Goal: Complete application form

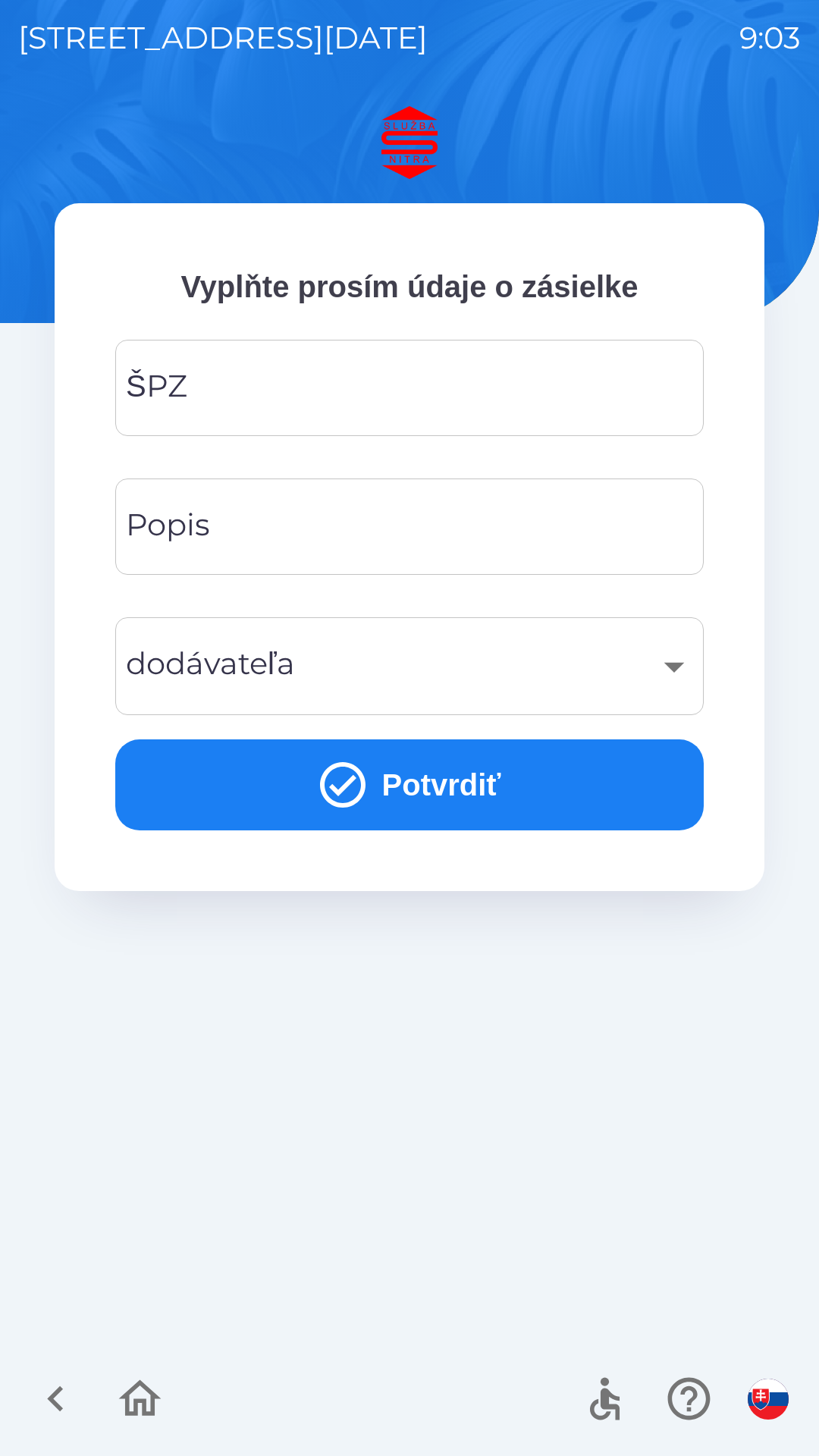
click at [212, 384] on input "ŠPZ" at bounding box center [410, 388] width 552 height 60
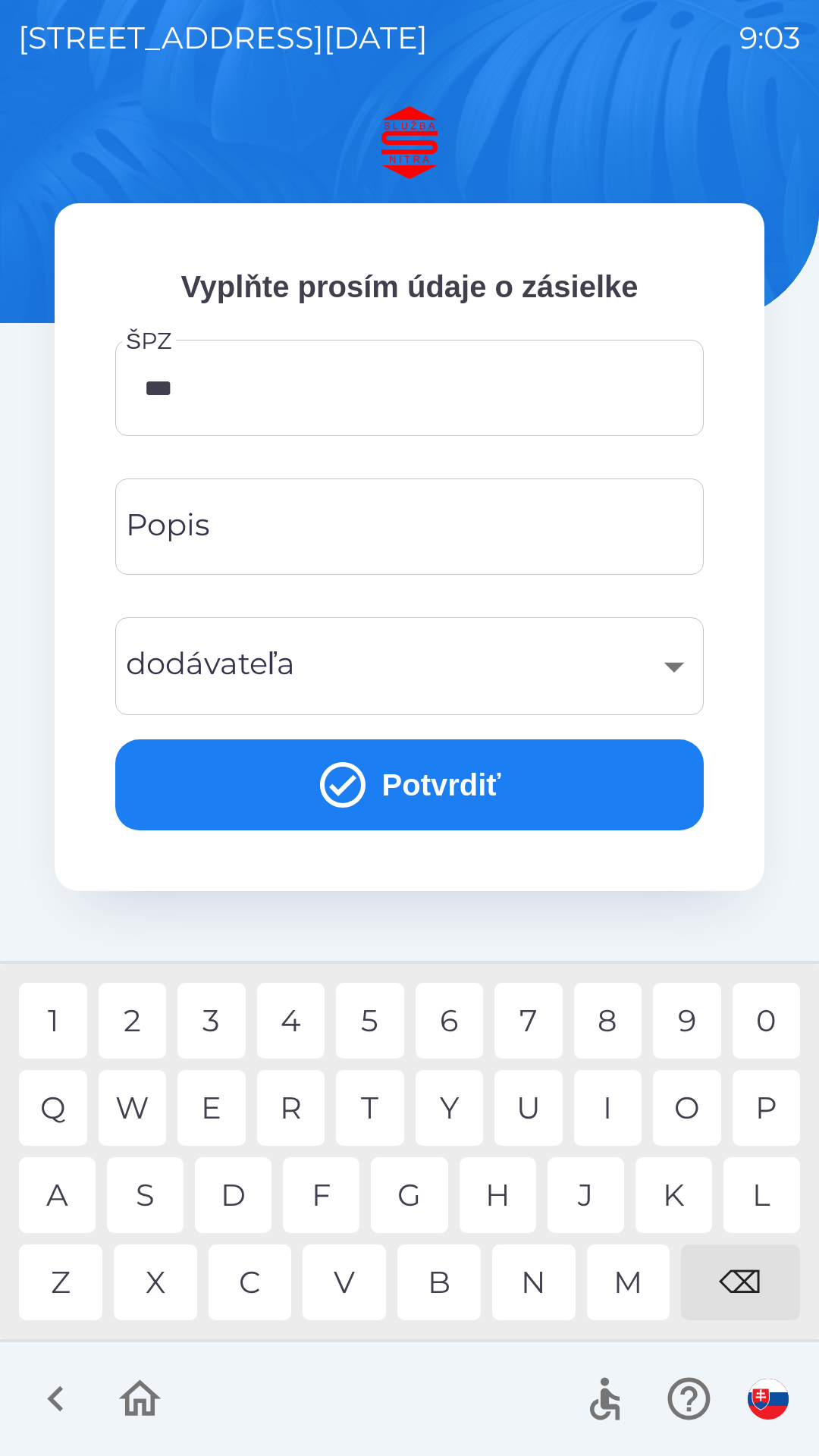
click at [533, 1017] on div "7" at bounding box center [528, 1020] width 68 height 76
click at [535, 1028] on div "7" at bounding box center [528, 1020] width 68 height 76
click at [59, 1192] on div "A" at bounding box center [57, 1195] width 77 height 76
type input "********"
click at [397, 526] on input "Popis" at bounding box center [410, 527] width 552 height 60
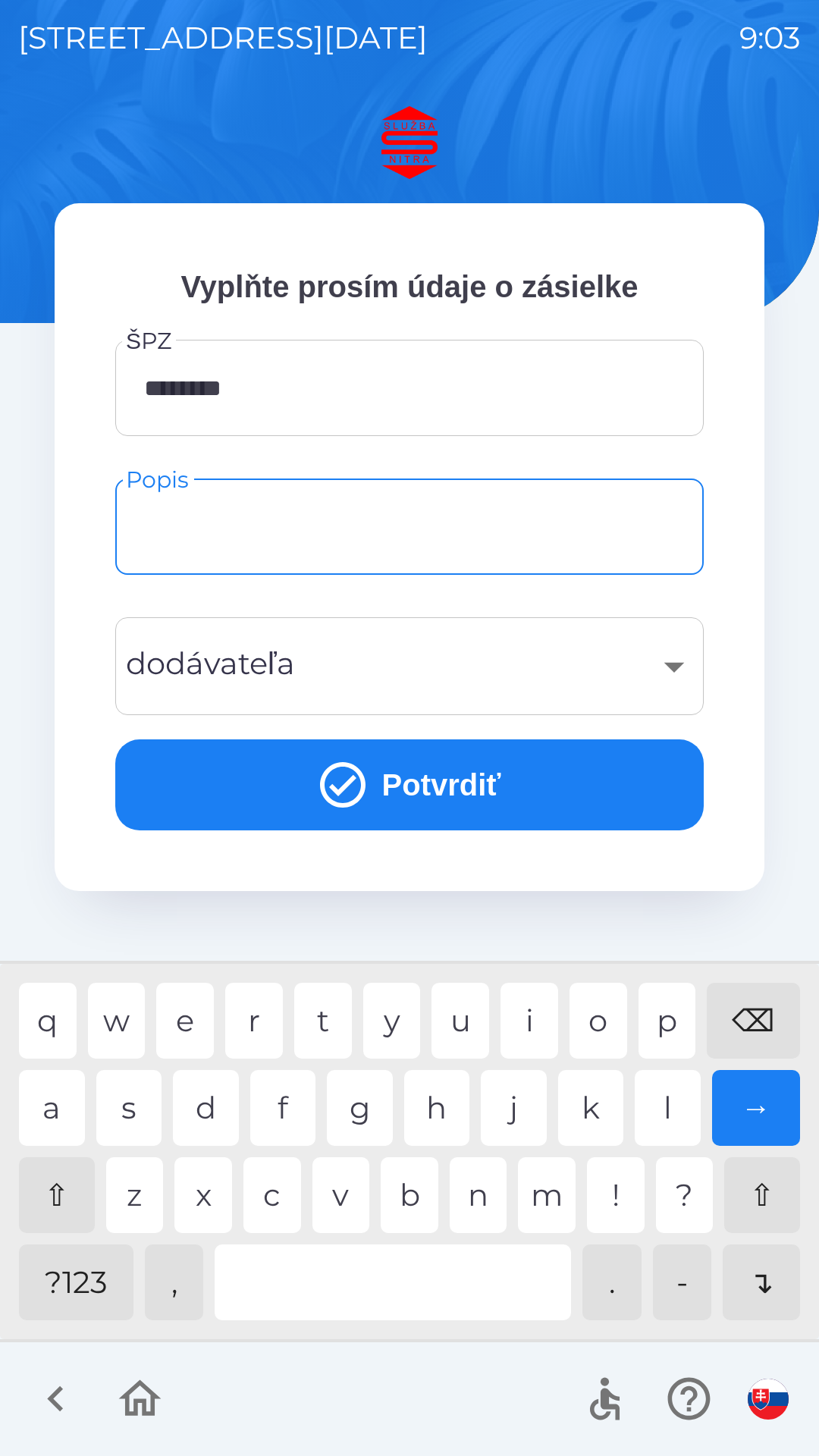
type input "*"
click at [527, 1005] on div "i" at bounding box center [529, 1020] width 58 height 76
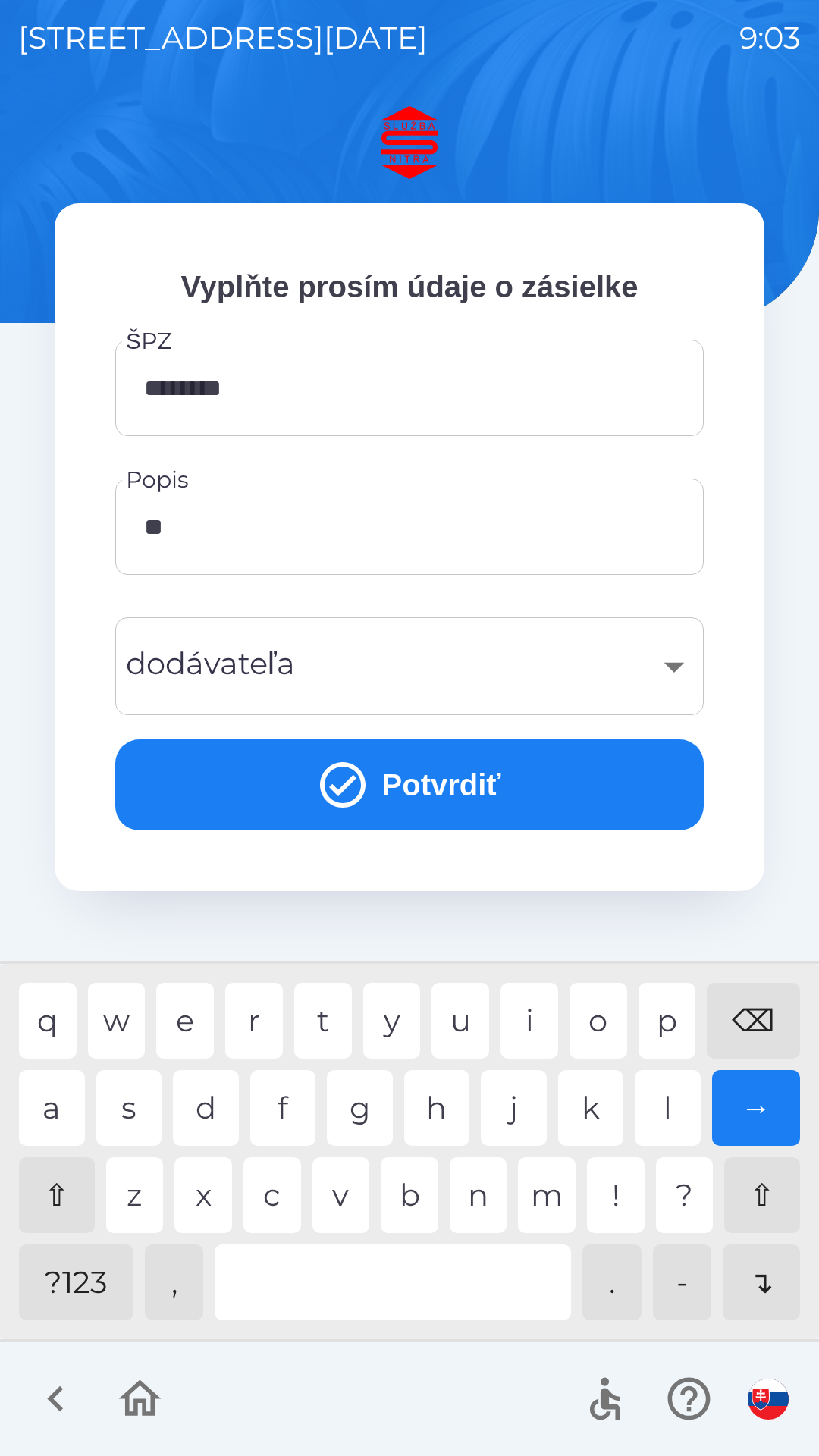
click at [478, 1207] on div "n" at bounding box center [478, 1195] width 58 height 76
click at [537, 1017] on div "i" at bounding box center [529, 1020] width 58 height 76
click at [606, 1009] on div "o" at bounding box center [598, 1020] width 58 height 76
click at [335, 1292] on div at bounding box center [393, 1282] width 357 height 76
click at [582, 1006] on div "o" at bounding box center [598, 1020] width 58 height 76
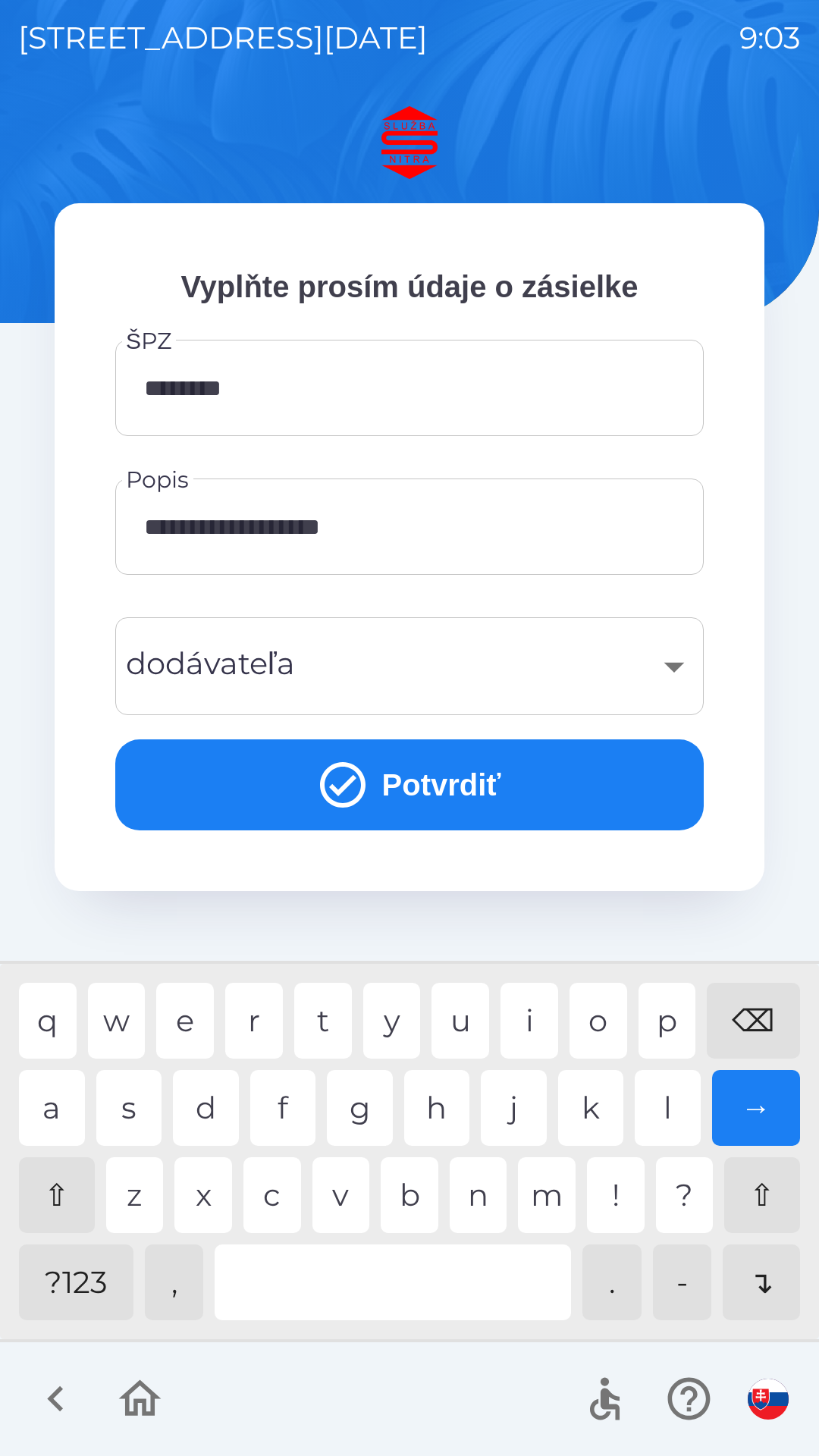
type input "**********"
click at [366, 654] on div "​" at bounding box center [410, 665] width 552 height 61
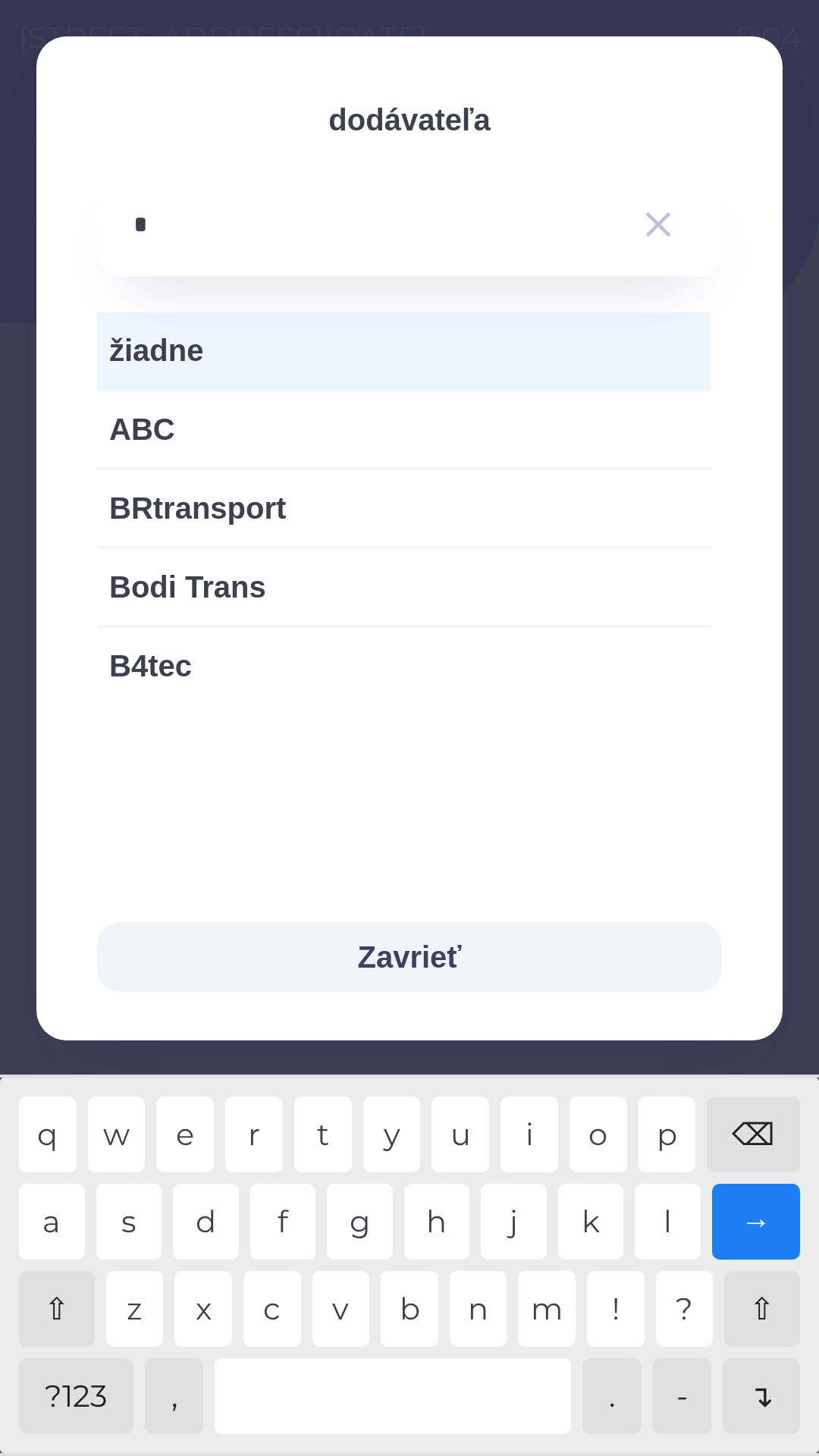
click at [411, 1316] on div "b" at bounding box center [409, 1309] width 58 height 76
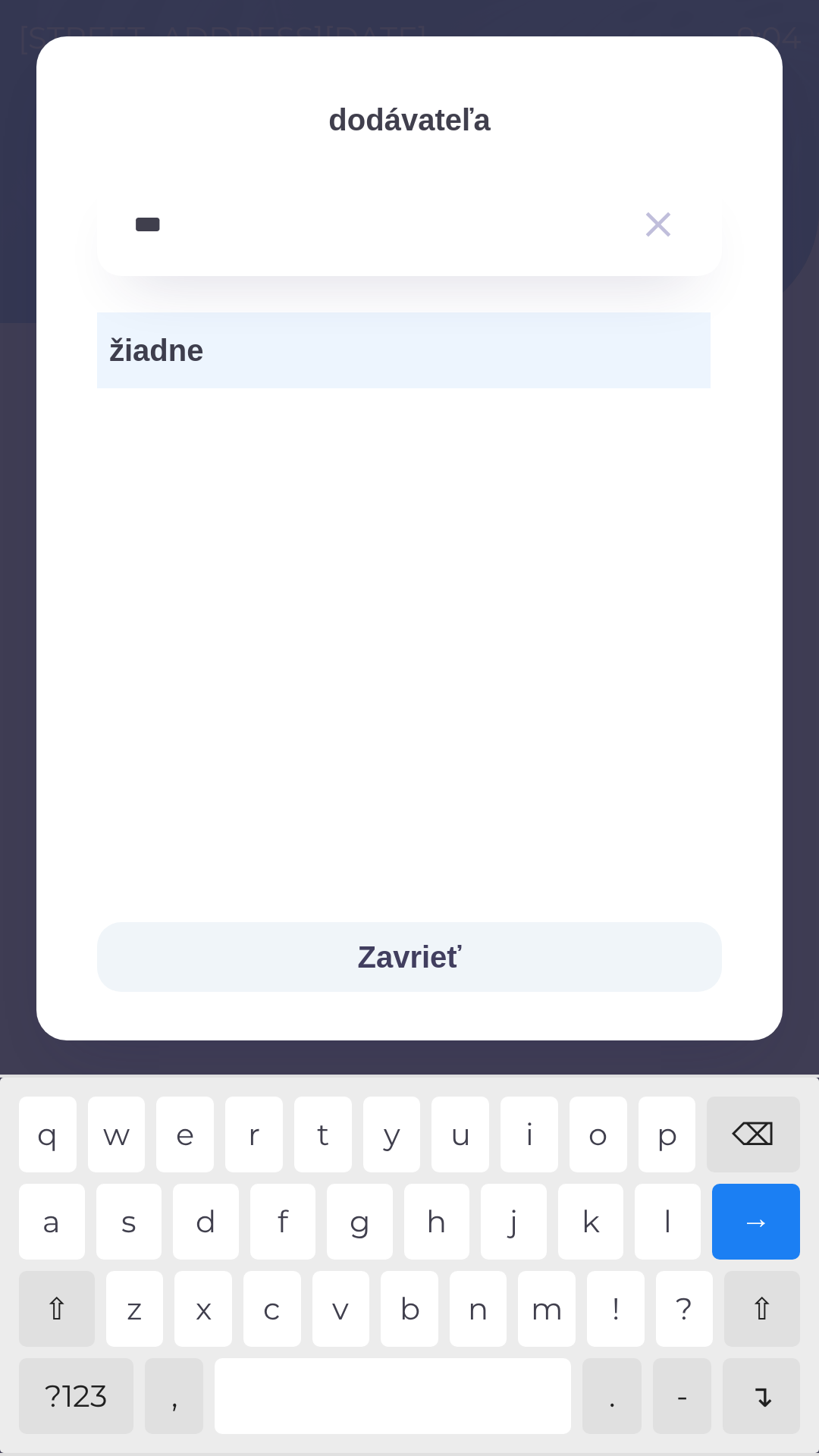
click at [208, 1227] on div "d" at bounding box center [205, 1221] width 66 height 76
click at [543, 1118] on div "i" at bounding box center [529, 1134] width 58 height 76
click at [336, 1388] on div at bounding box center [393, 1396] width 357 height 76
click at [300, 1133] on div "t" at bounding box center [322, 1134] width 58 height 76
click at [270, 1148] on div "r" at bounding box center [254, 1134] width 58 height 76
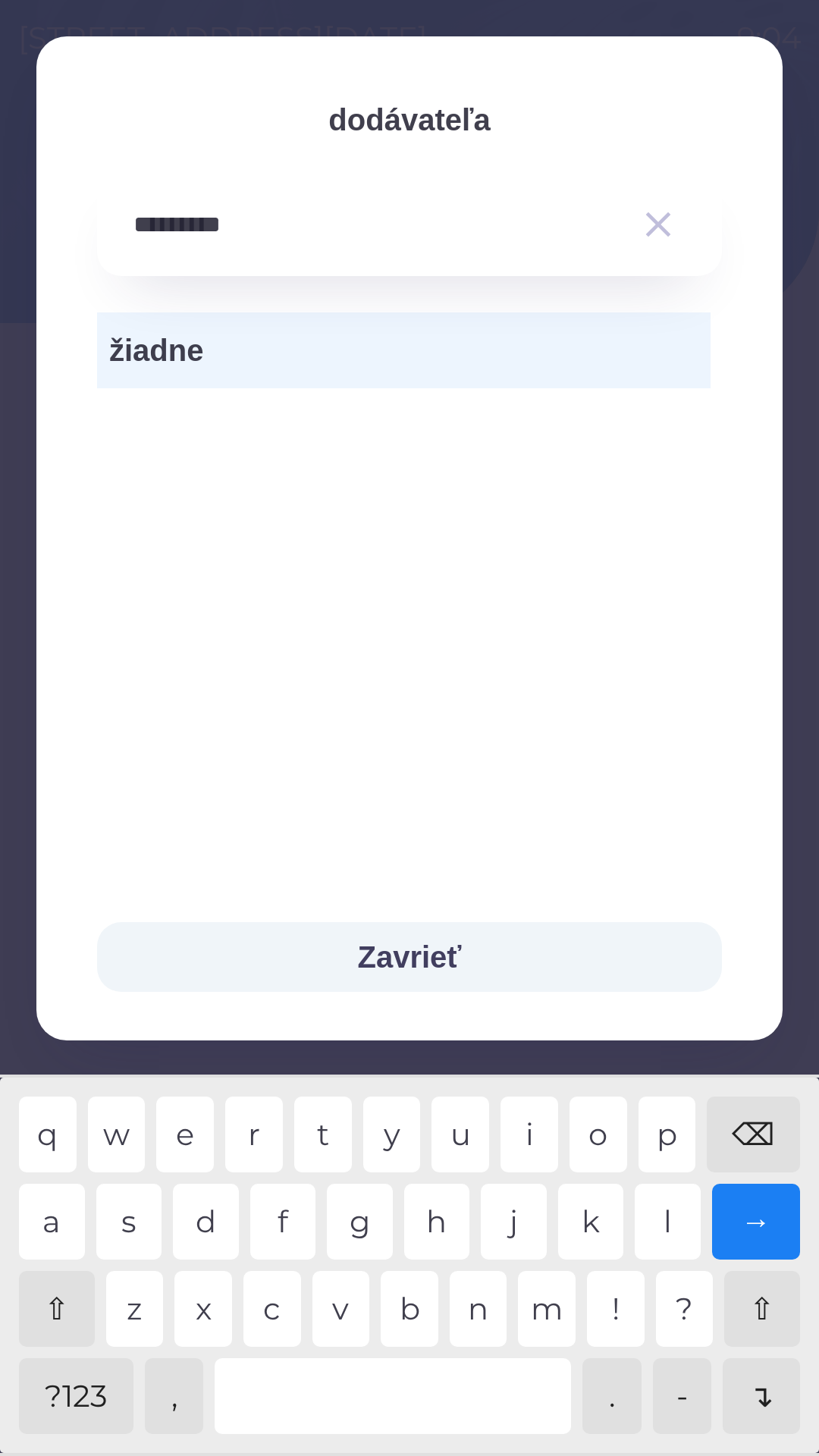
click at [480, 1305] on div "n" at bounding box center [478, 1309] width 58 height 76
type input "**********"
click at [126, 1228] on div "s" at bounding box center [129, 1221] width 66 height 76
click at [440, 971] on button "Zavrieť" at bounding box center [409, 957] width 624 height 70
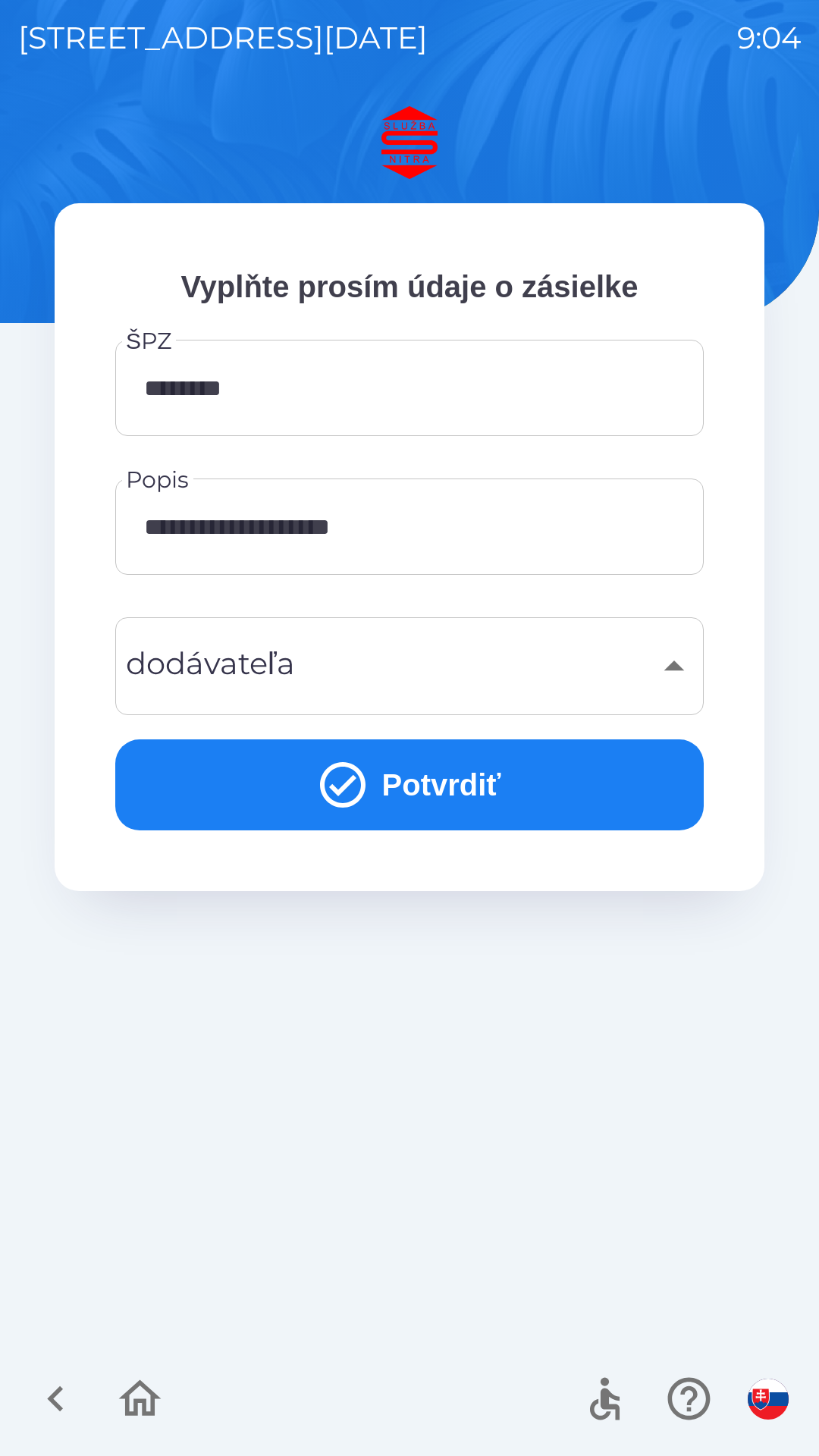
click at [666, 672] on div "​" at bounding box center [410, 665] width 552 height 61
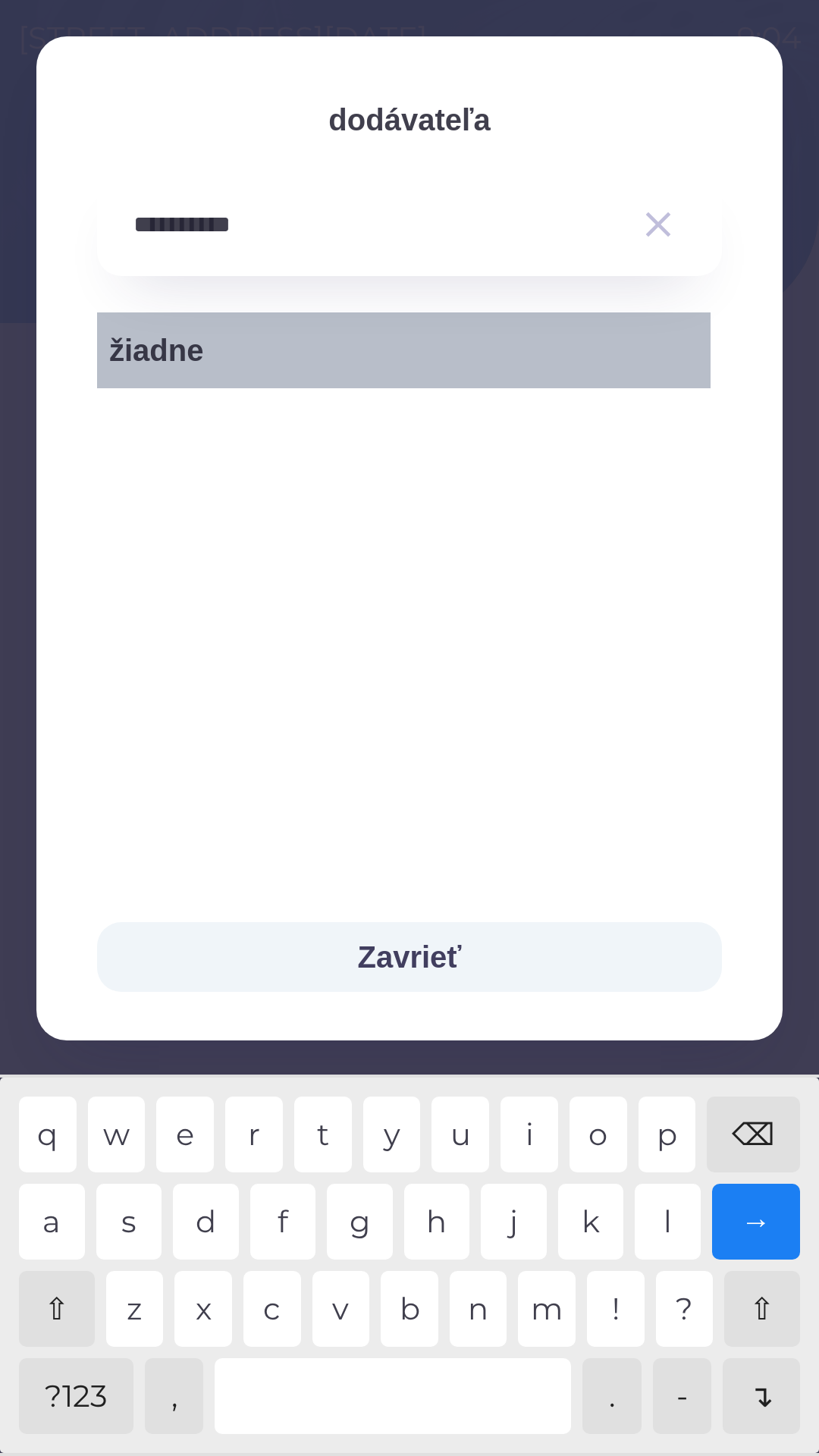
click at [472, 352] on span "žiadne" at bounding box center [404, 350] width 589 height 46
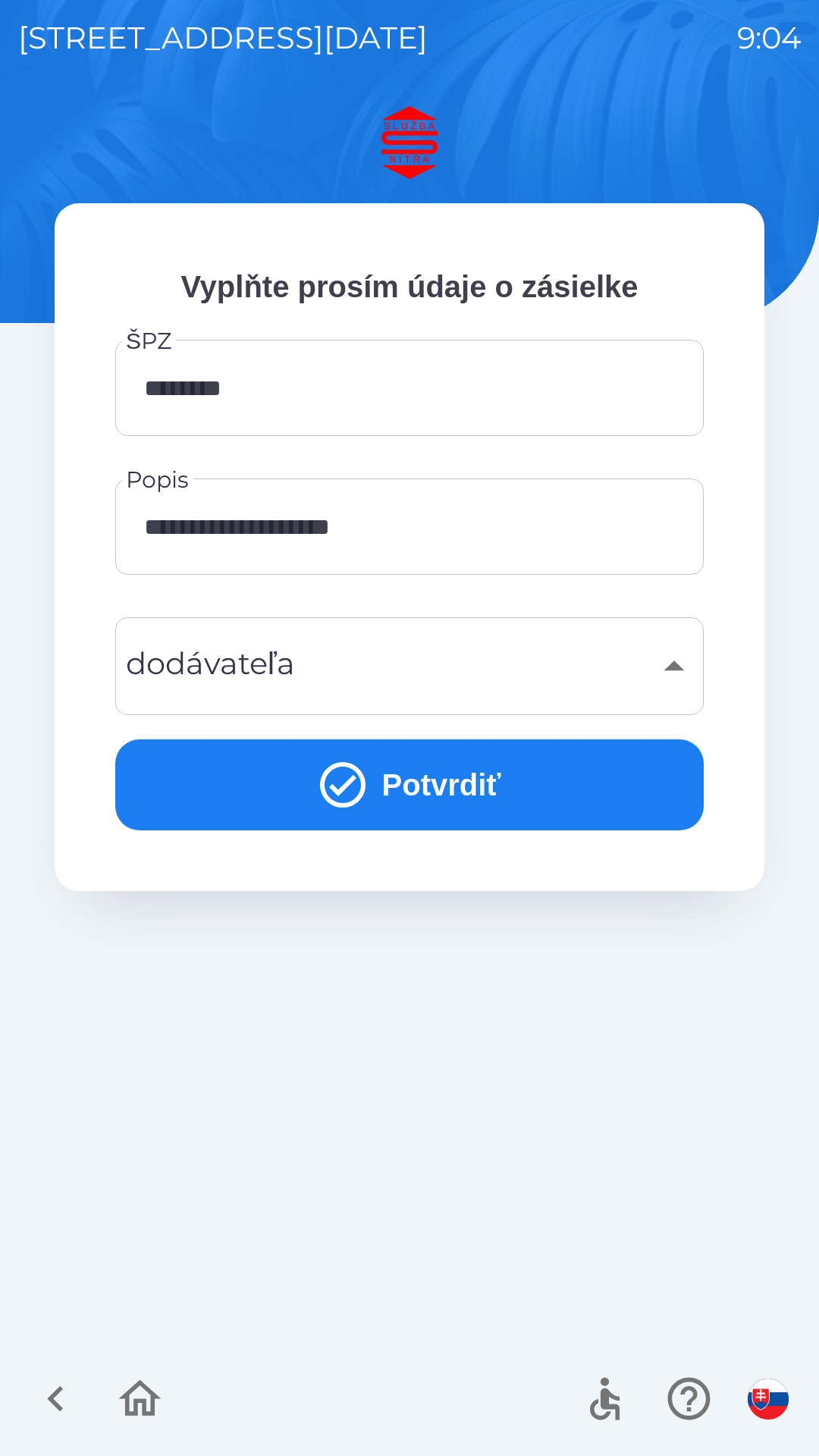
click at [680, 670] on div "​" at bounding box center [410, 665] width 552 height 61
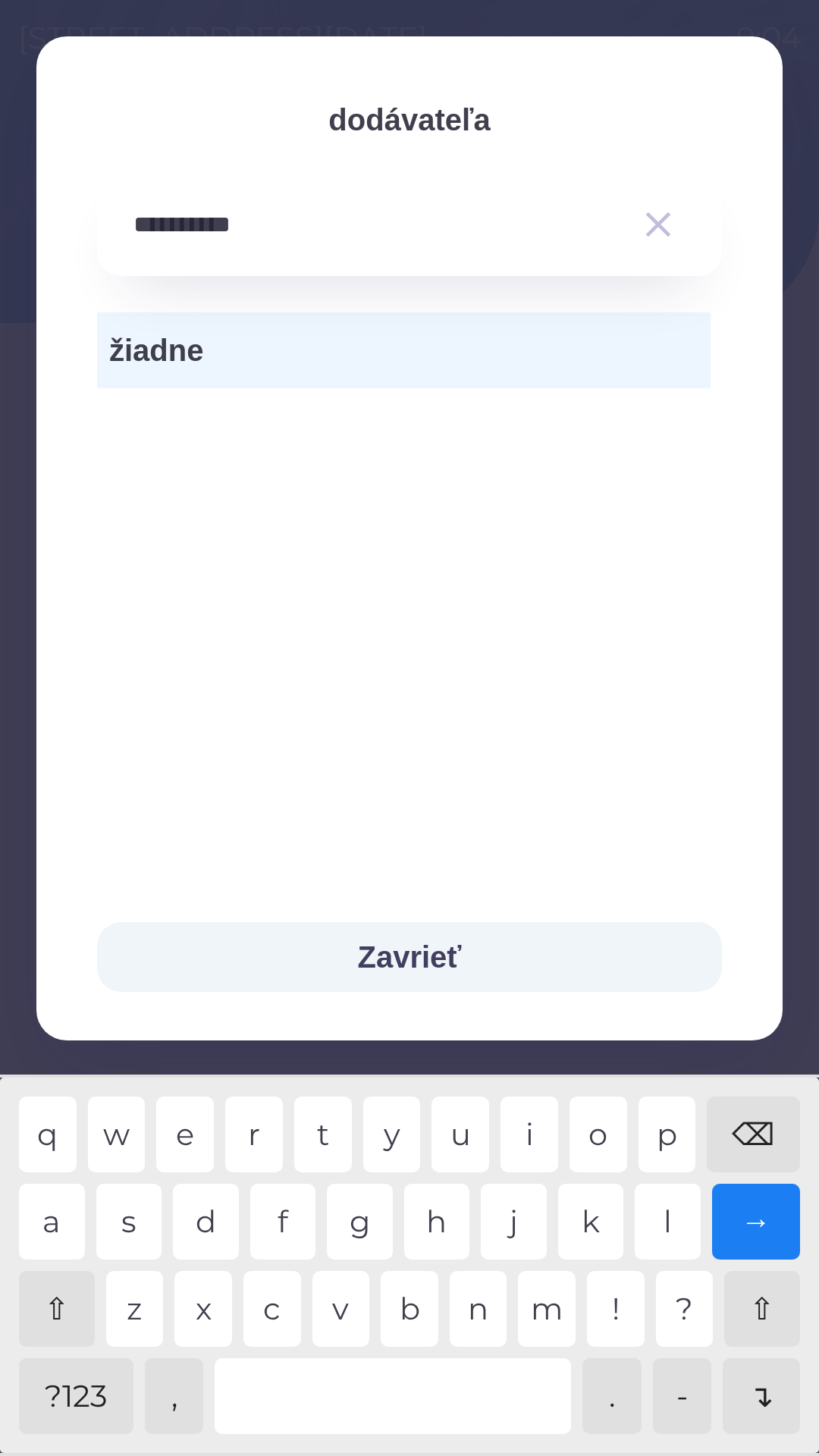
click at [657, 223] on icon "button" at bounding box center [658, 225] width 25 height 25
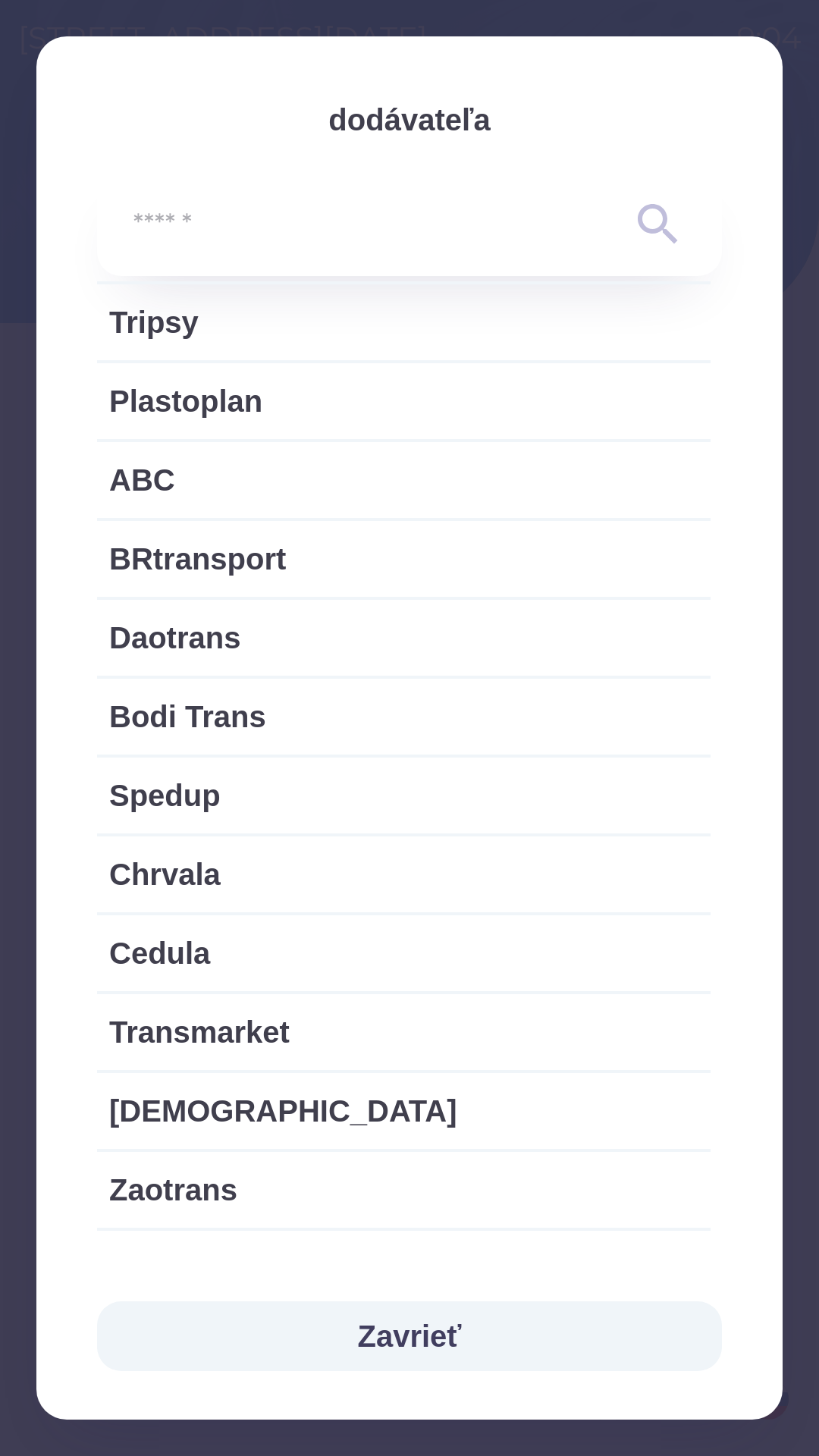
scroll to position [1761, 0]
click at [316, 735] on span "Bodi Trans" at bounding box center [404, 718] width 589 height 46
type input "***"
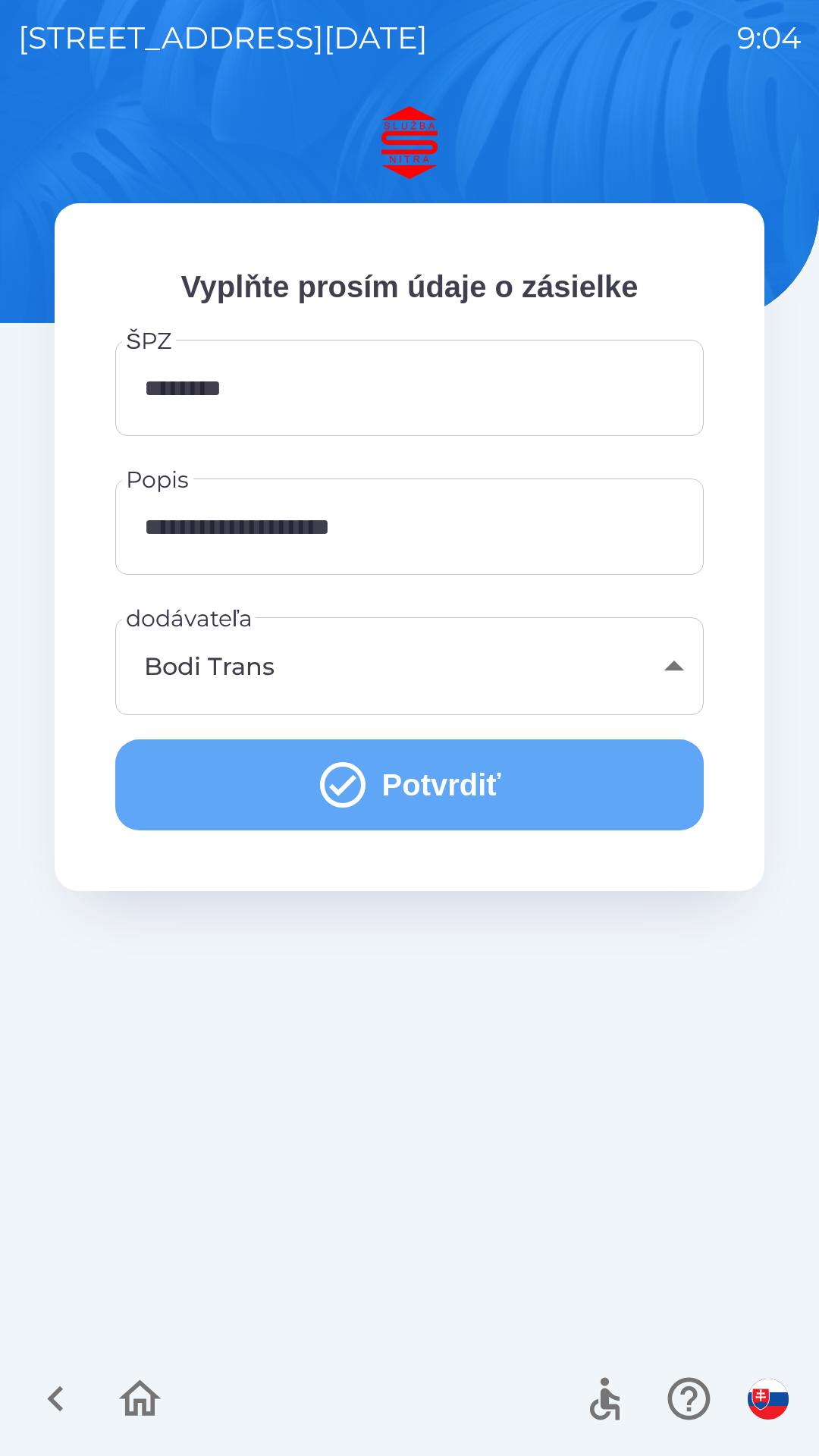
click at [458, 787] on button "Potvrdiť" at bounding box center [410, 785] width 589 height 91
